Goal: Information Seeking & Learning: Learn about a topic

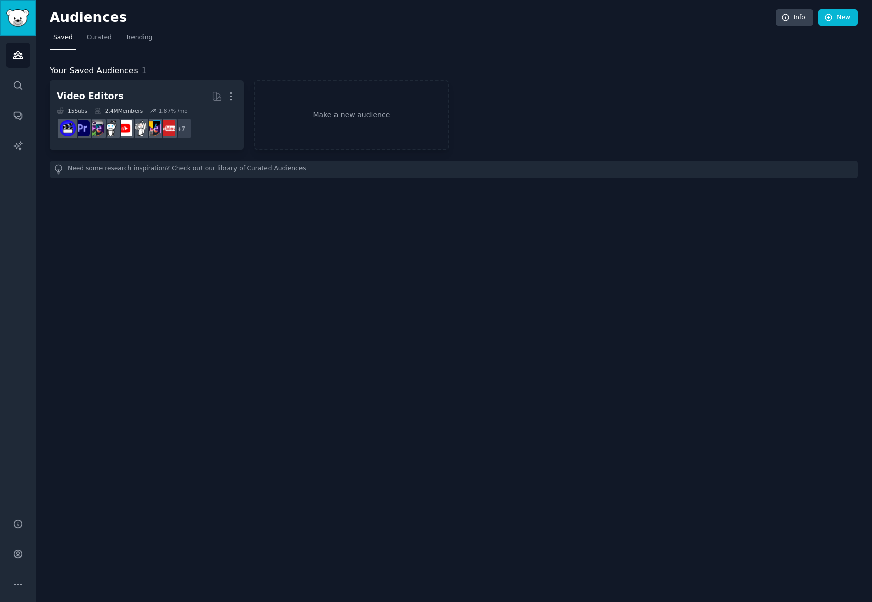
click at [12, 15] on img "Sidebar" at bounding box center [17, 18] width 23 height 18
drag, startPoint x: 12, startPoint y: 15, endPoint x: 326, endPoint y: 45, distance: 315.6
click at [326, 45] on nav "Saved Curated Trending" at bounding box center [454, 39] width 808 height 21
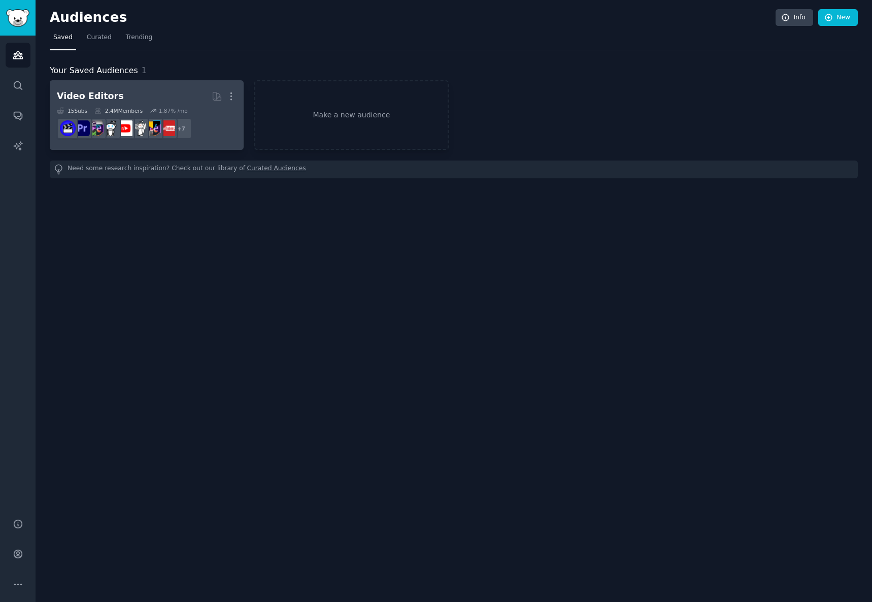
click at [96, 95] on div "Video Editors" at bounding box center [90, 96] width 67 height 13
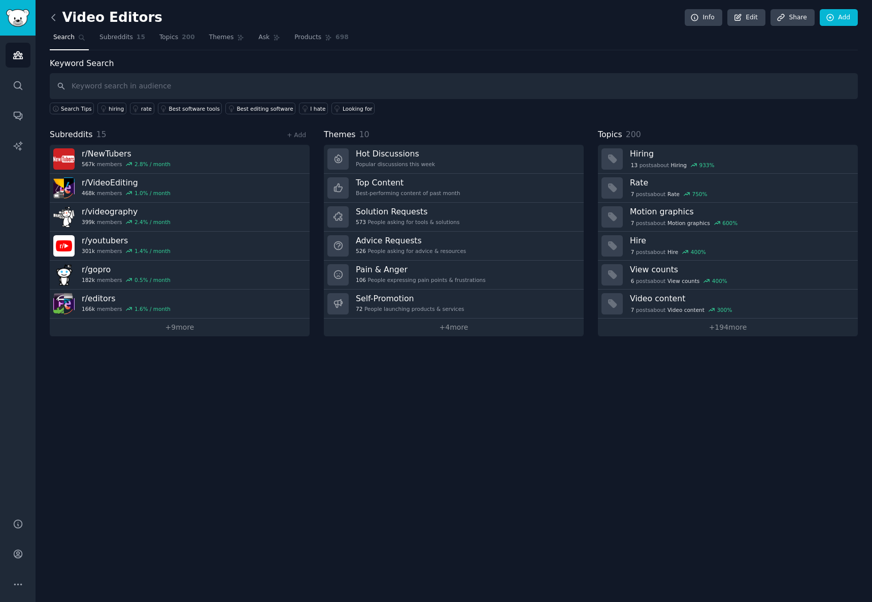
click at [56, 16] on icon at bounding box center [53, 17] width 11 height 11
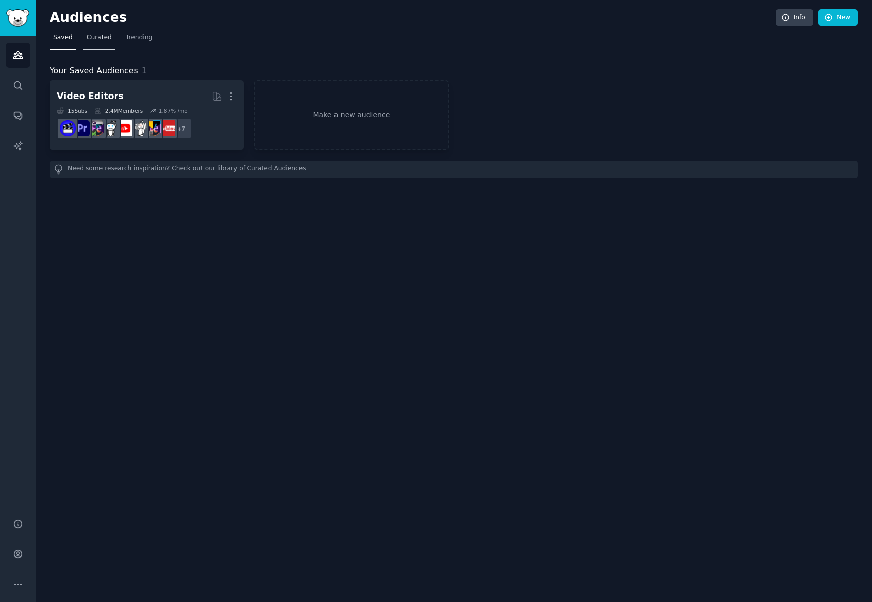
click at [94, 37] on span "Curated" at bounding box center [99, 37] width 25 height 9
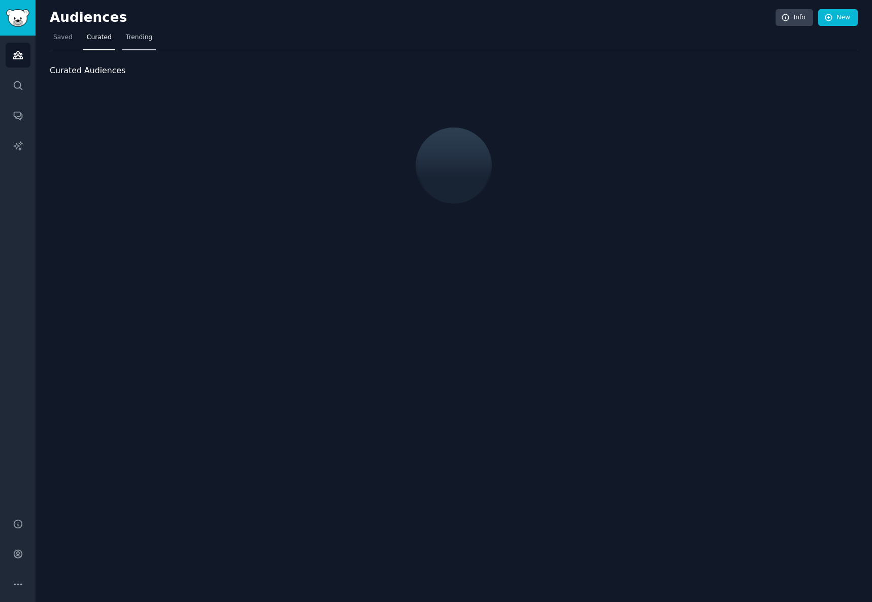
click at [129, 38] on span "Trending" at bounding box center [139, 37] width 26 height 9
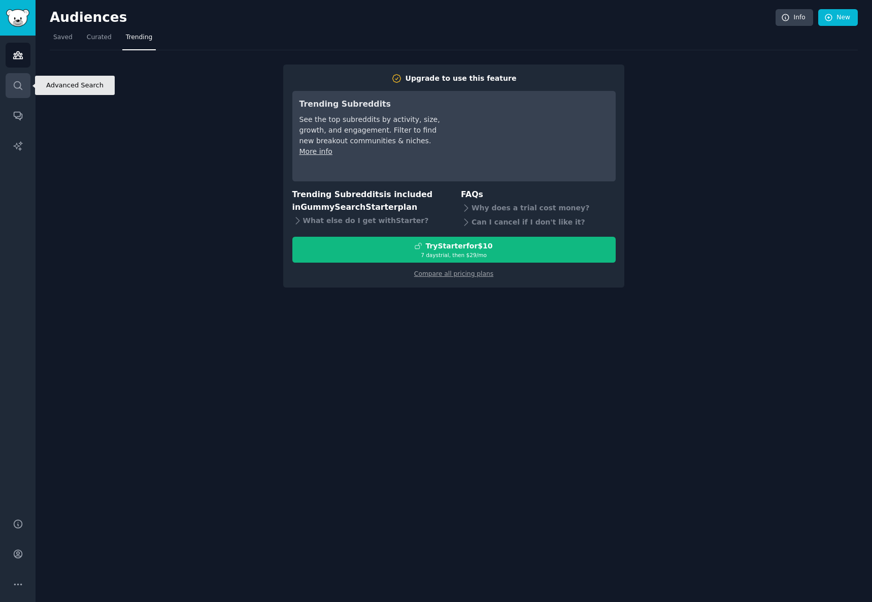
click at [24, 81] on link "Search" at bounding box center [18, 85] width 25 height 25
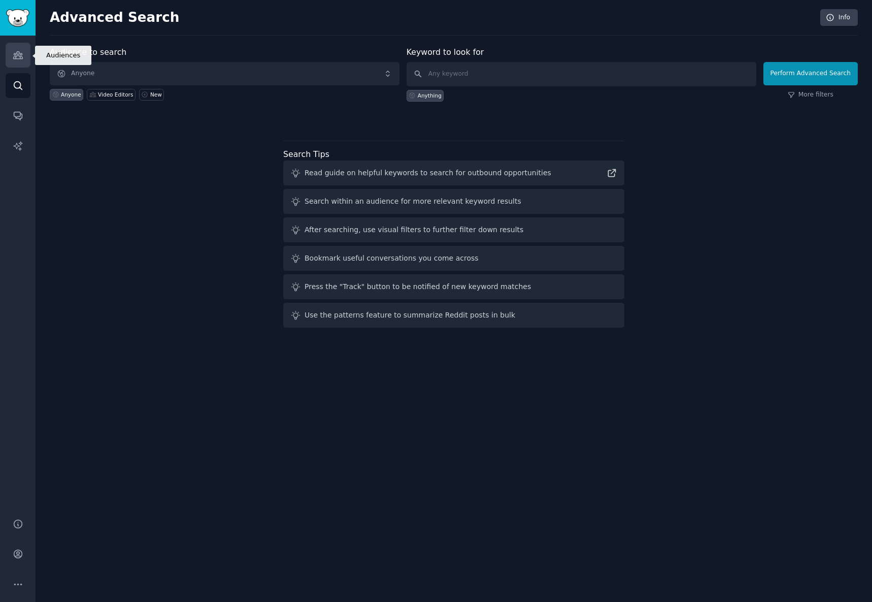
click at [11, 47] on link "Audiences" at bounding box center [18, 55] width 25 height 25
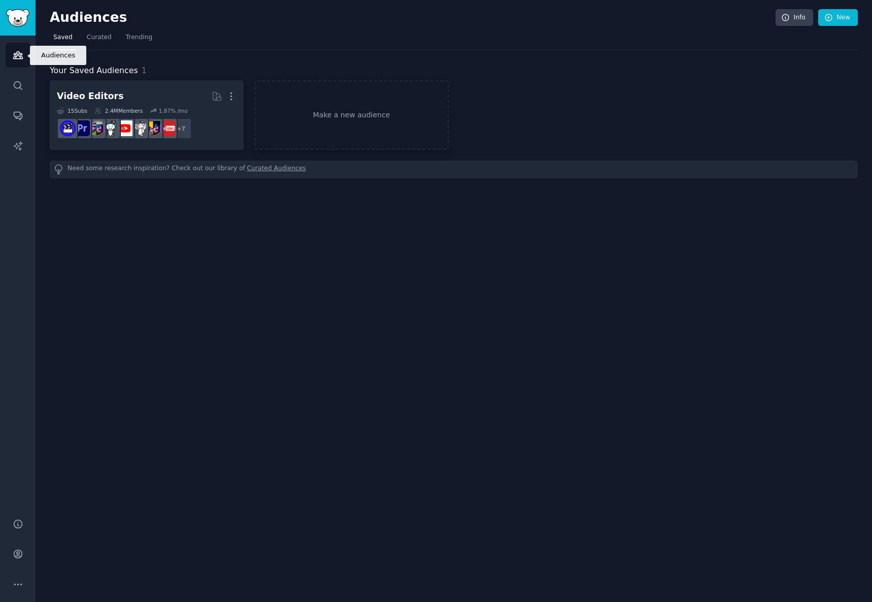
click at [11, 50] on link "Audiences" at bounding box center [18, 55] width 25 height 25
click at [291, 119] on link "Make a new audience" at bounding box center [351, 115] width 194 height 70
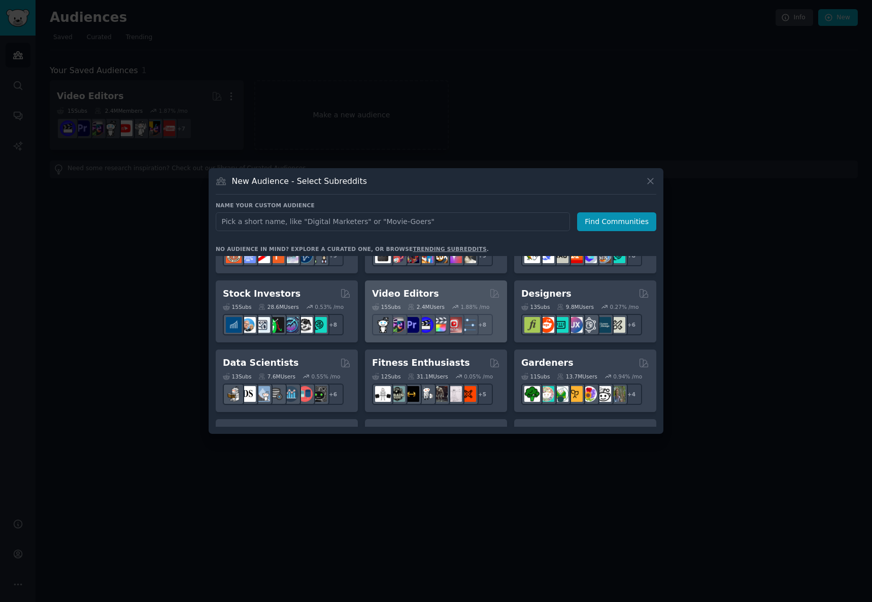
scroll to position [152, 0]
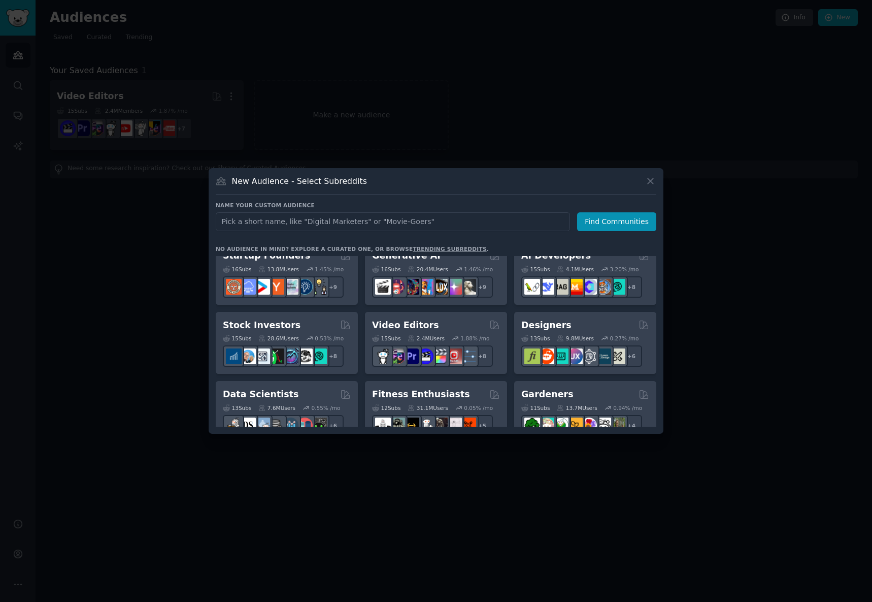
click at [181, 113] on div at bounding box center [436, 301] width 872 height 602
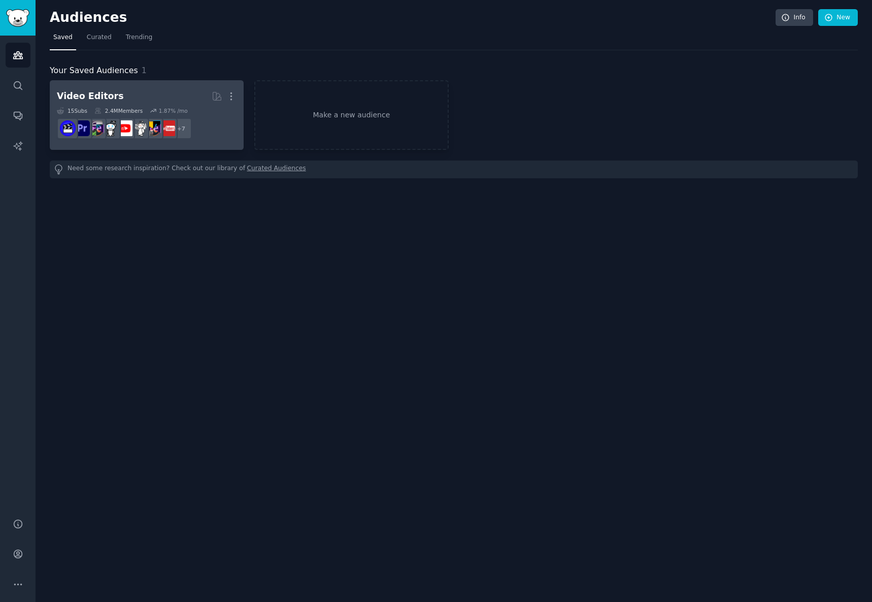
click at [172, 83] on link "Video Editors More 15 Sub s 2.4M Members 1.87 % /mo + 7" at bounding box center [147, 115] width 194 height 70
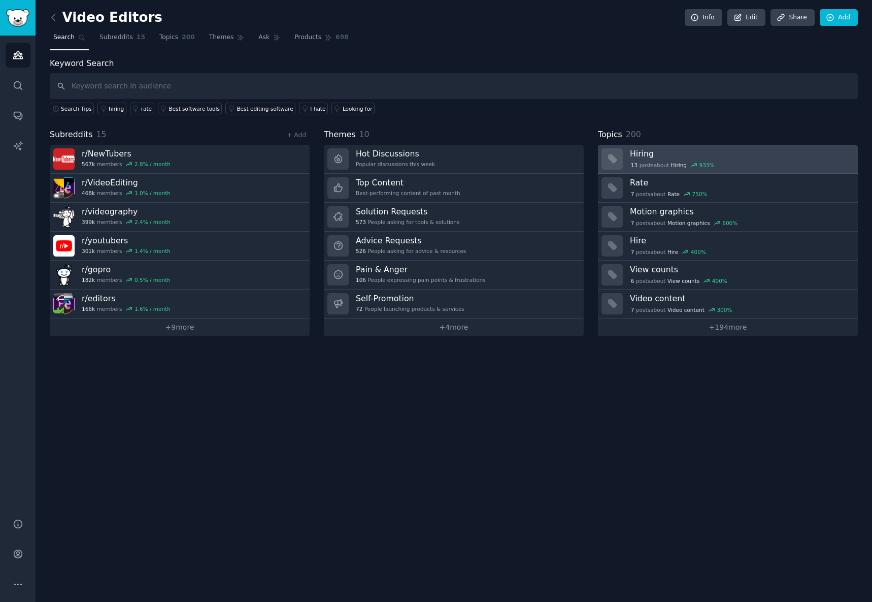
click at [738, 155] on h3 "Hiring" at bounding box center [740, 153] width 221 height 11
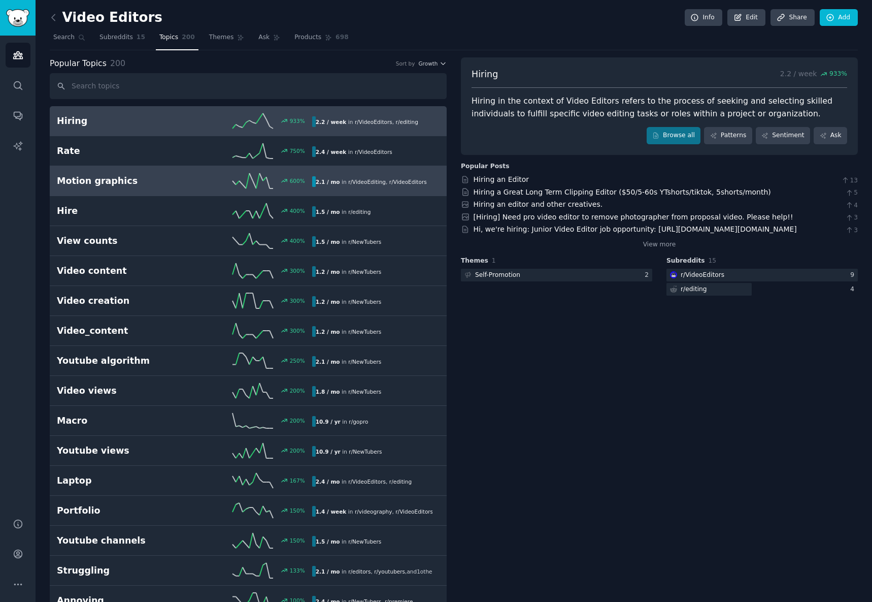
click at [103, 180] on h2 "Motion graphics" at bounding box center [120, 181] width 127 height 13
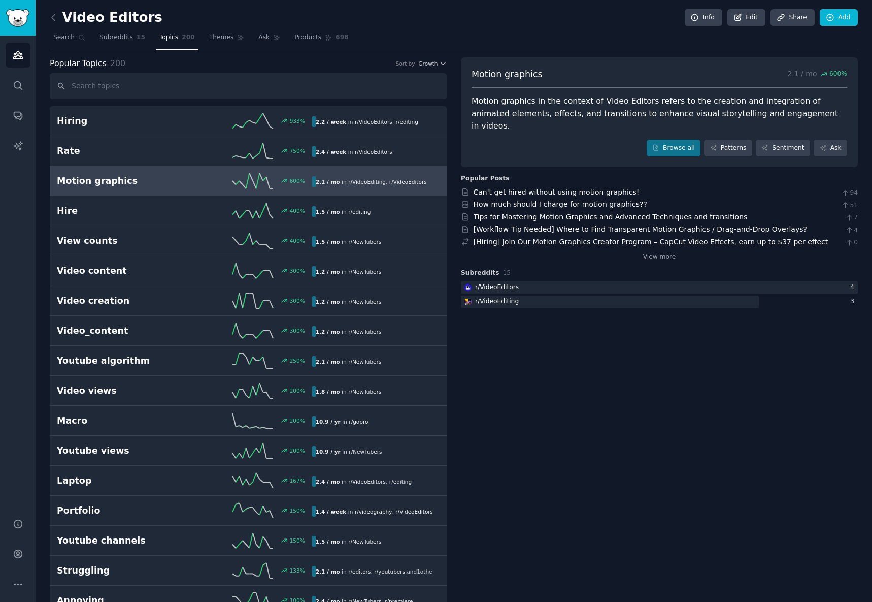
drag, startPoint x: 179, startPoint y: 110, endPoint x: 160, endPoint y: 100, distance: 21.4
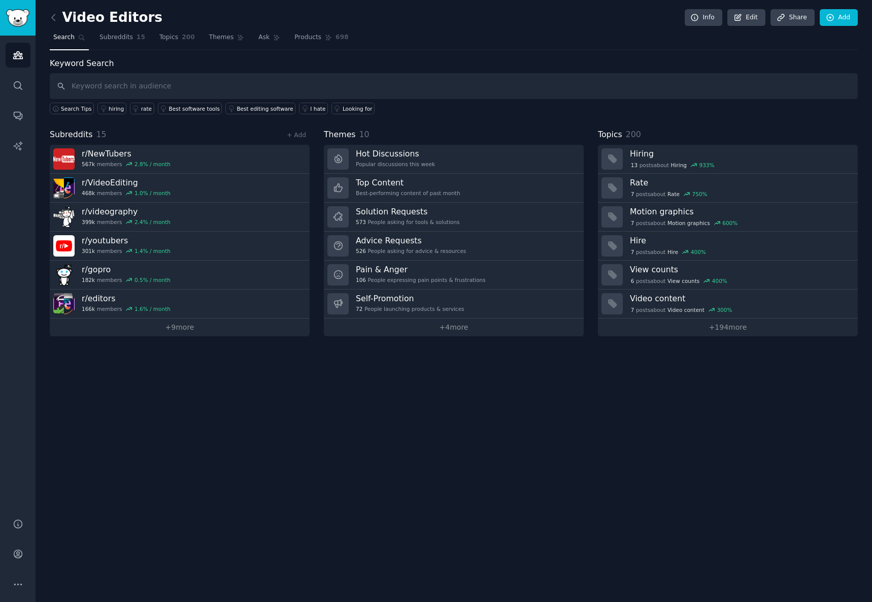
click at [45, 19] on div "Video Editors Info Edit Share Add Search Subreddits 15 Topics 200 Themes Ask Pr…" at bounding box center [454, 301] width 837 height 602
click at [55, 18] on icon at bounding box center [53, 17] width 11 height 11
